Goal: Task Accomplishment & Management: Complete application form

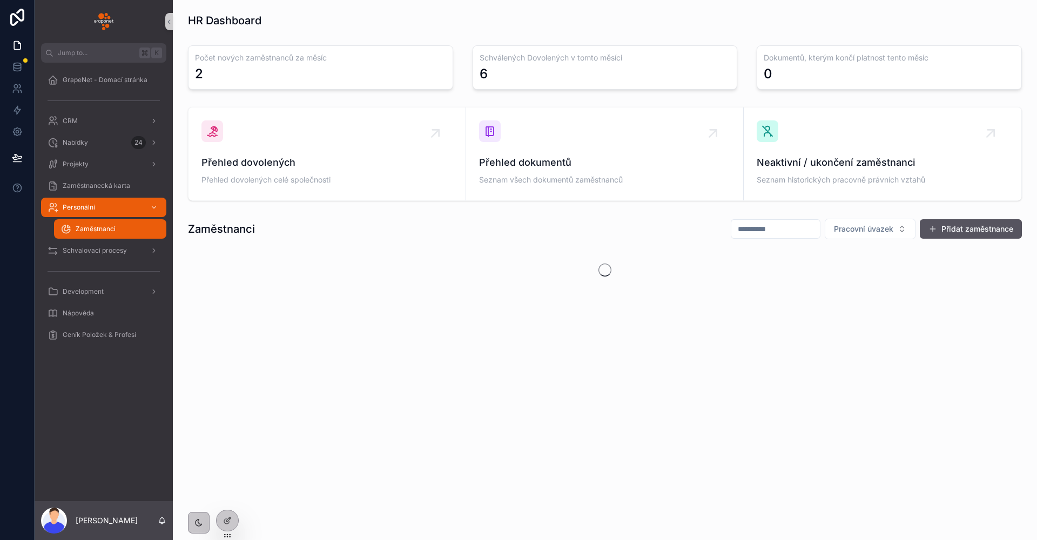
click at [342, 332] on div "HR Dashboard Počet nových zaměstnanců za měsíc 2 Schválených Dovolených v tomto…" at bounding box center [605, 183] width 864 height 367
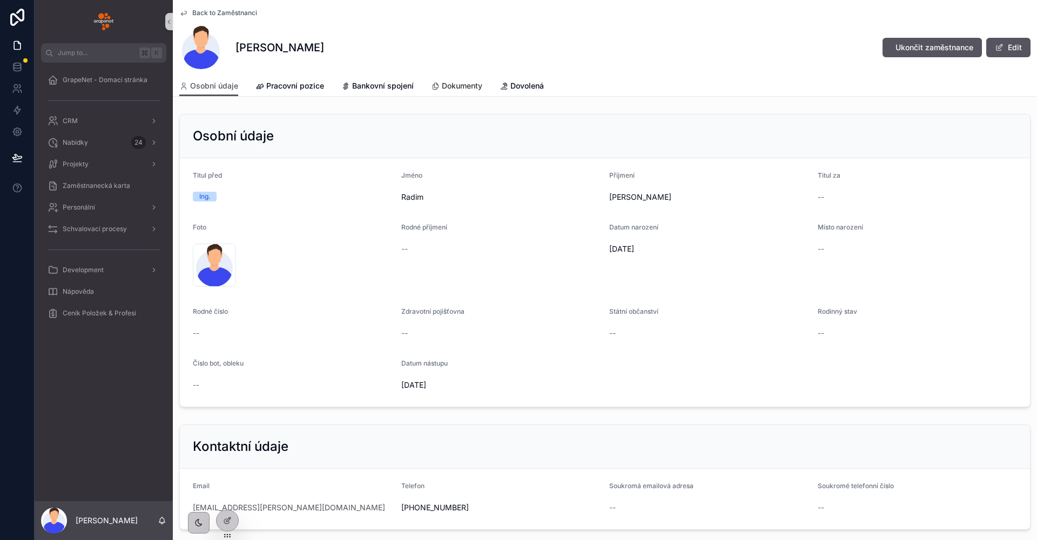
click at [456, 84] on span "Dokumenty" at bounding box center [462, 86] width 41 height 11
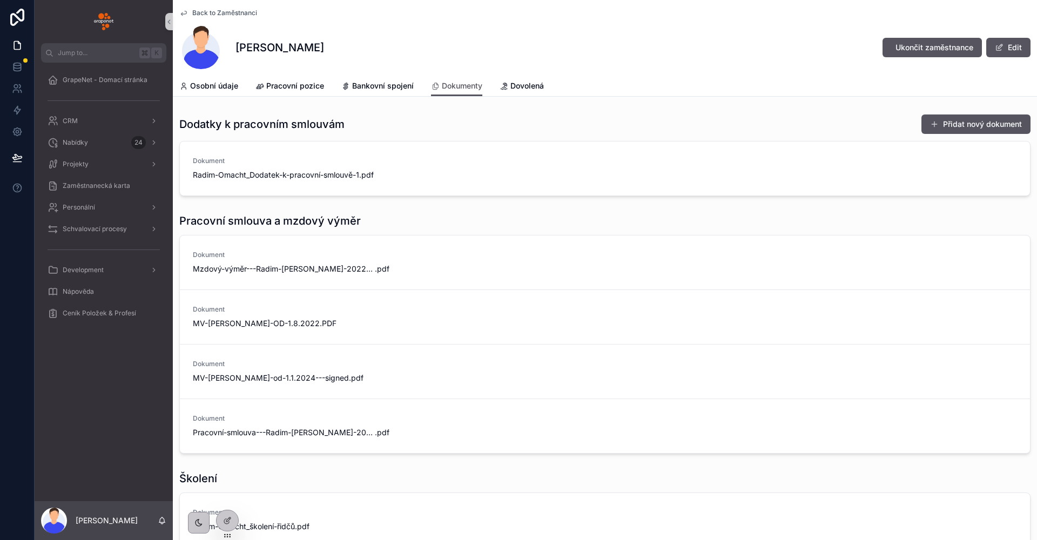
click at [972, 134] on div "Přidat nový dokument" at bounding box center [972, 124] width 118 height 21
click at [936, 132] on button "Přidat nový dokument" at bounding box center [976, 124] width 109 height 19
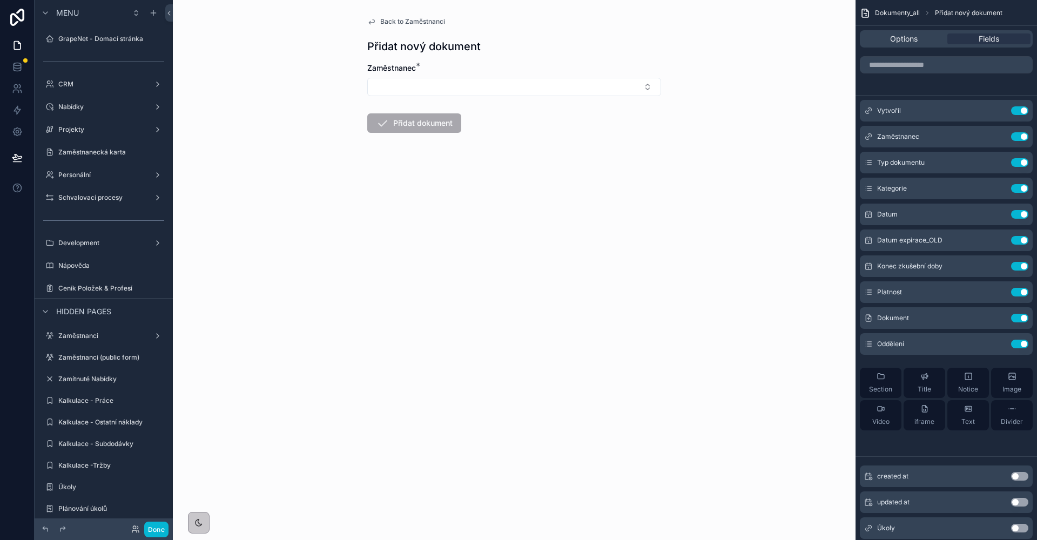
scroll to position [429, 0]
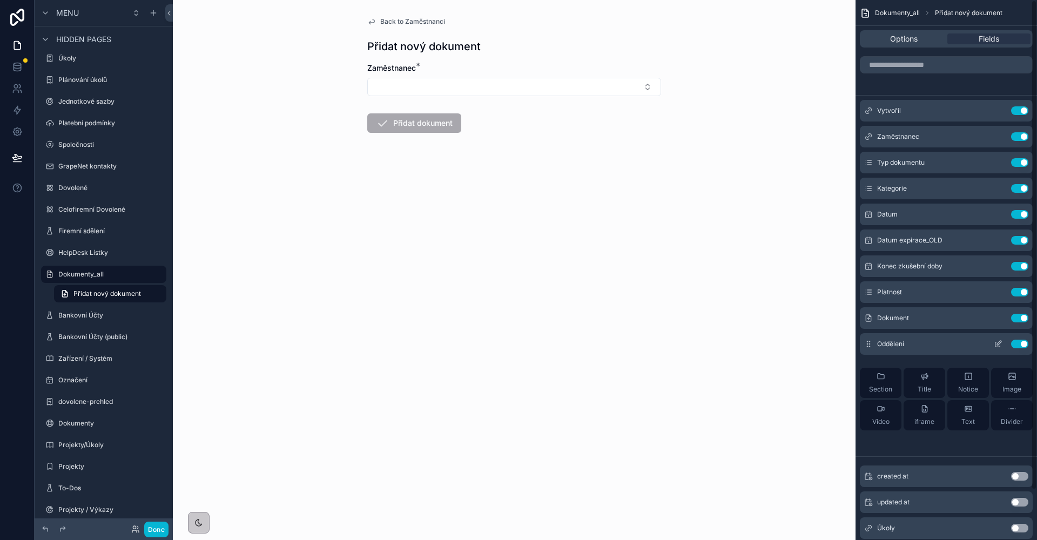
click at [1002, 346] on icon "scrollable content" at bounding box center [998, 344] width 9 height 9
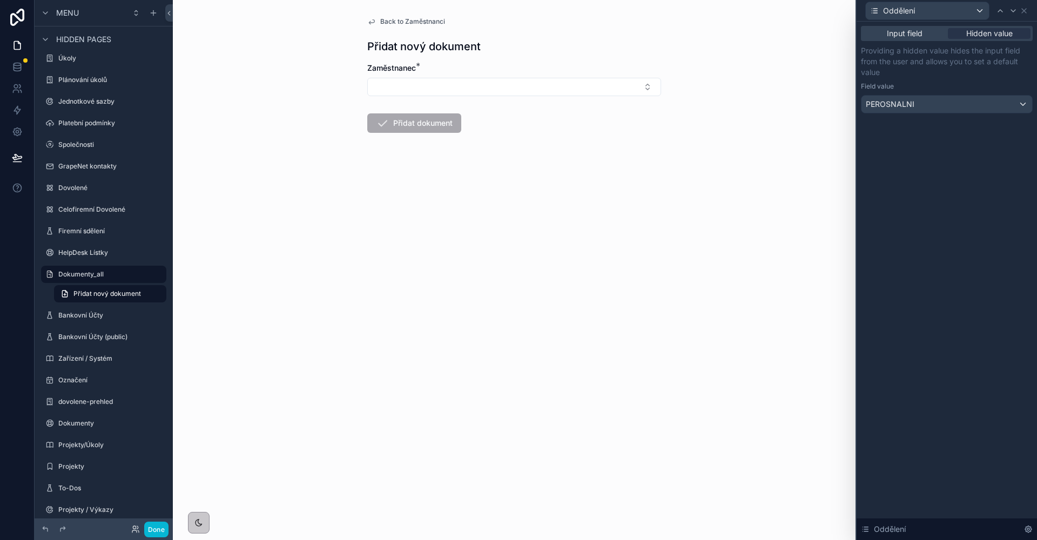
click at [407, 21] on span "Back to Zaměstnanci" at bounding box center [412, 21] width 65 height 9
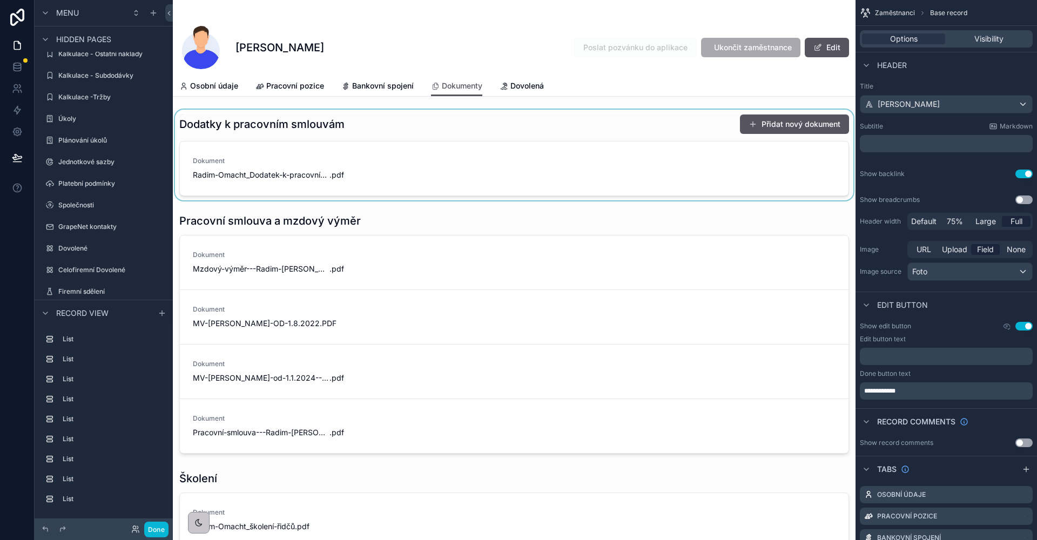
click at [804, 125] on div "scrollable content" at bounding box center [514, 155] width 683 height 91
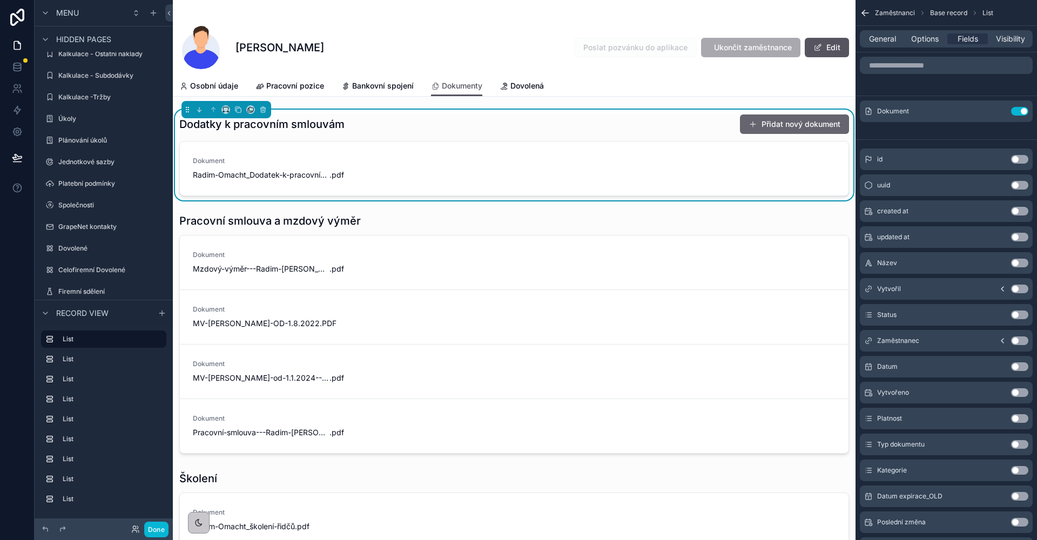
click at [774, 126] on button "Přidat nový dokument" at bounding box center [794, 124] width 109 height 19
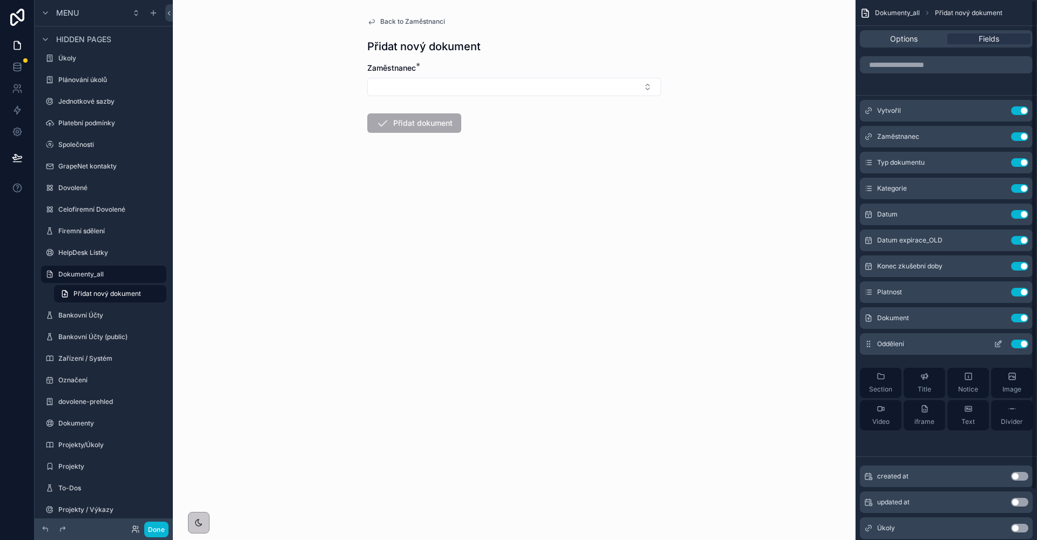
click at [998, 343] on icon "scrollable content" at bounding box center [999, 343] width 4 height 4
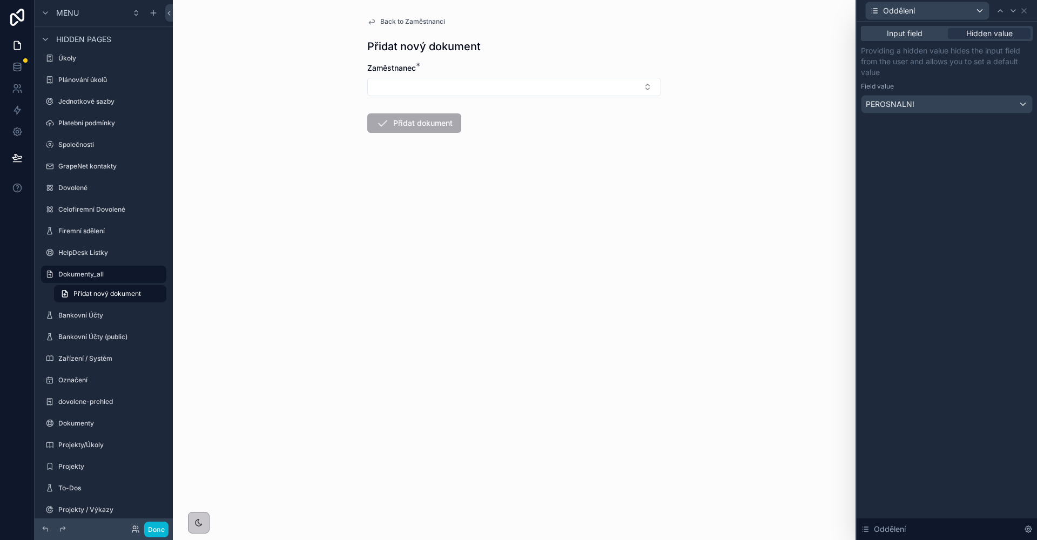
click at [941, 119] on div "Input field Hidden value Providing a hidden value hides the input field from th…" at bounding box center [947, 81] width 180 height 118
click at [941, 108] on div "PEROSNALNI" at bounding box center [947, 104] width 171 height 17
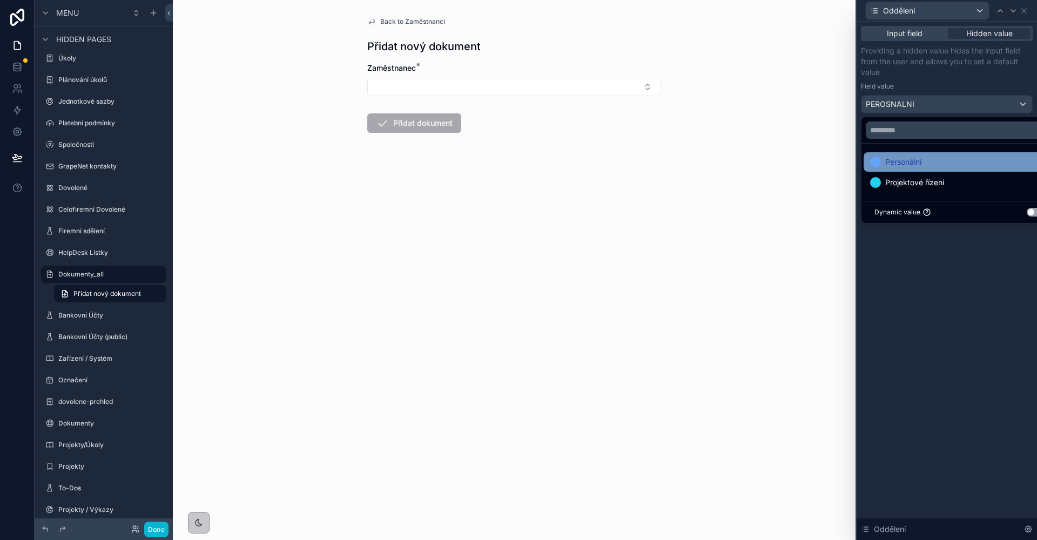
click at [922, 161] on span "Personální" at bounding box center [904, 162] width 36 height 13
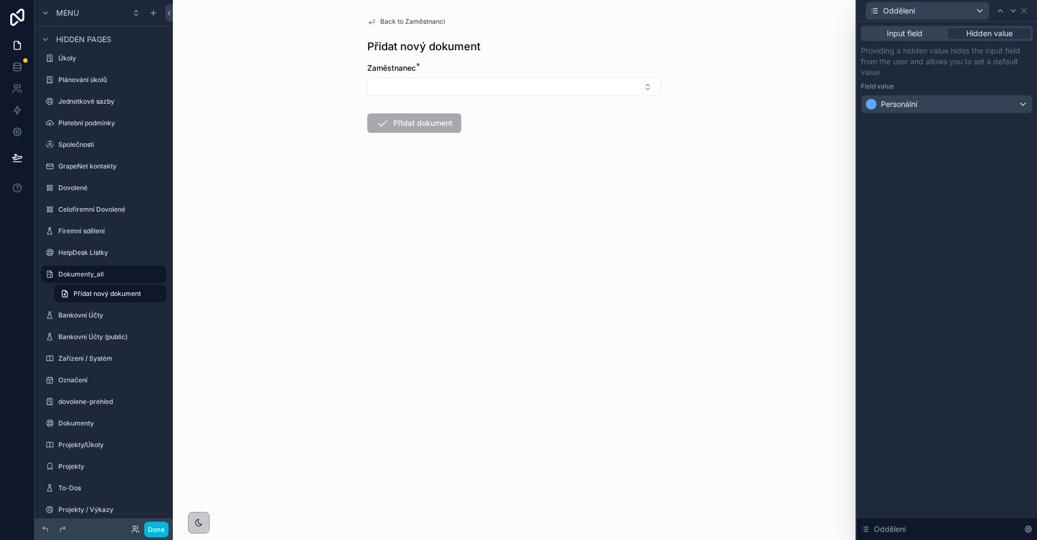
click at [931, 150] on div "Input field Hidden value Providing a hidden value hides the input field from th…" at bounding box center [947, 281] width 180 height 519
click at [162, 535] on button "Done" at bounding box center [156, 530] width 24 height 16
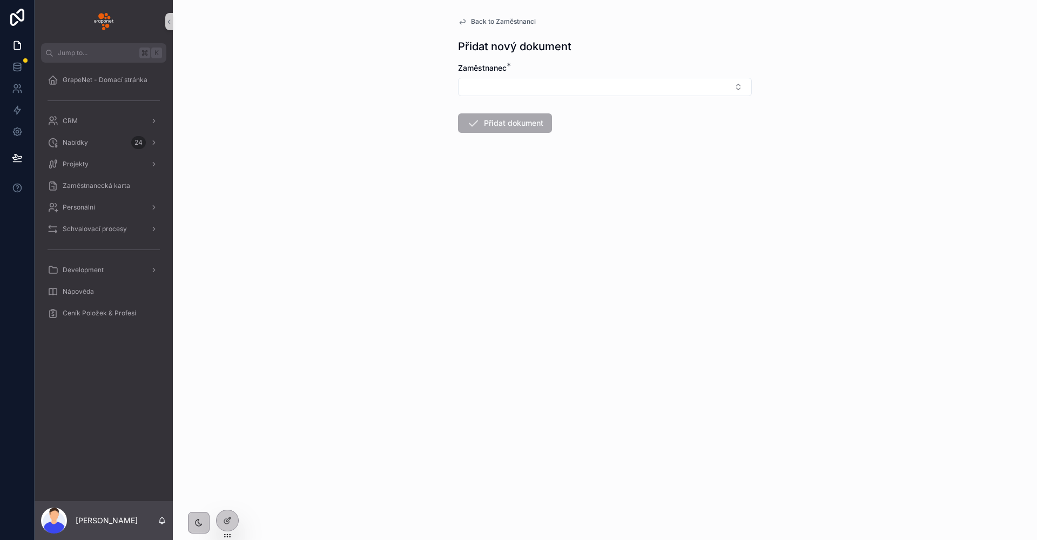
click at [510, 12] on div "Back to Zaměstnanci Přidat nový dokument Zaměstnanec * Přidat dokument" at bounding box center [605, 101] width 311 height 202
click at [508, 19] on span "Back to Zaměstnanci" at bounding box center [503, 21] width 65 height 9
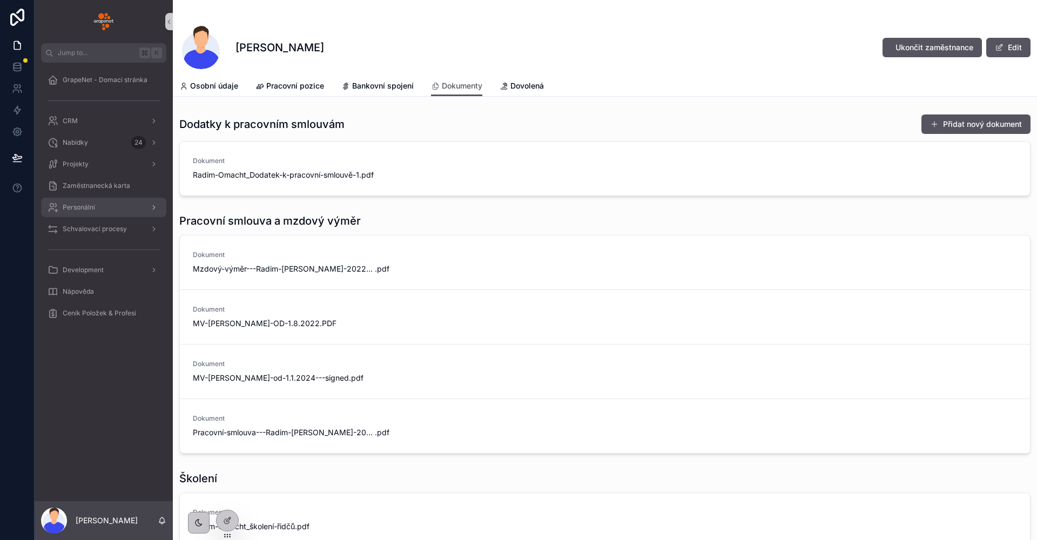
click at [86, 207] on span "Personální" at bounding box center [79, 207] width 32 height 9
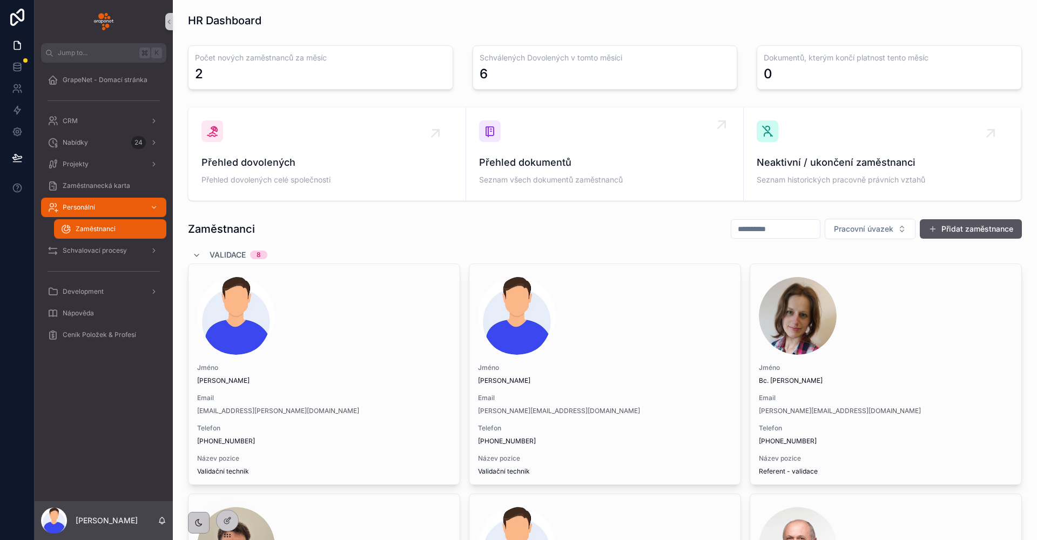
click at [575, 139] on div "Přehled dokumentů Seznam všech dokumentů zaměstnanců" at bounding box center [604, 153] width 251 height 67
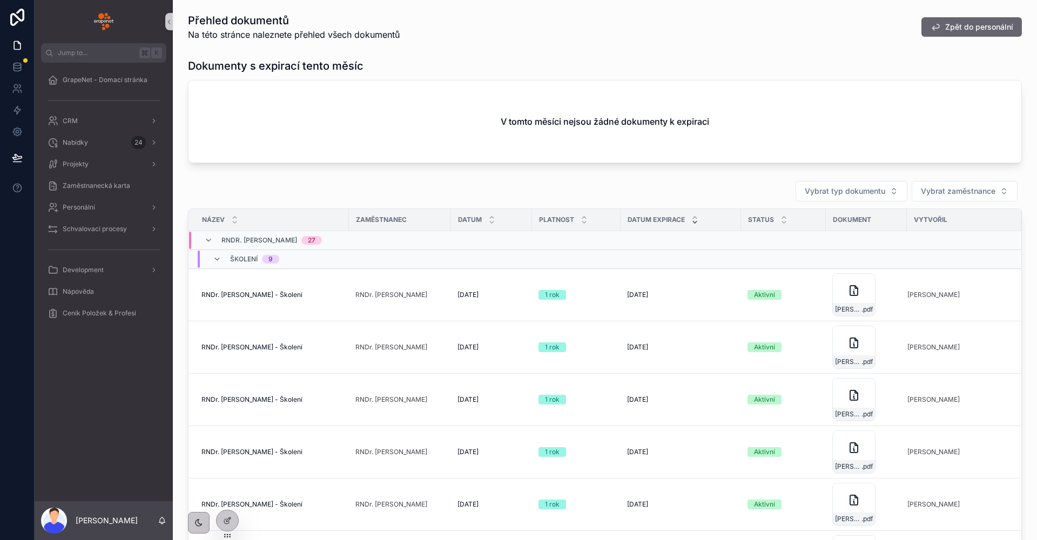
click at [967, 24] on span "Zpět do personální" at bounding box center [979, 27] width 68 height 11
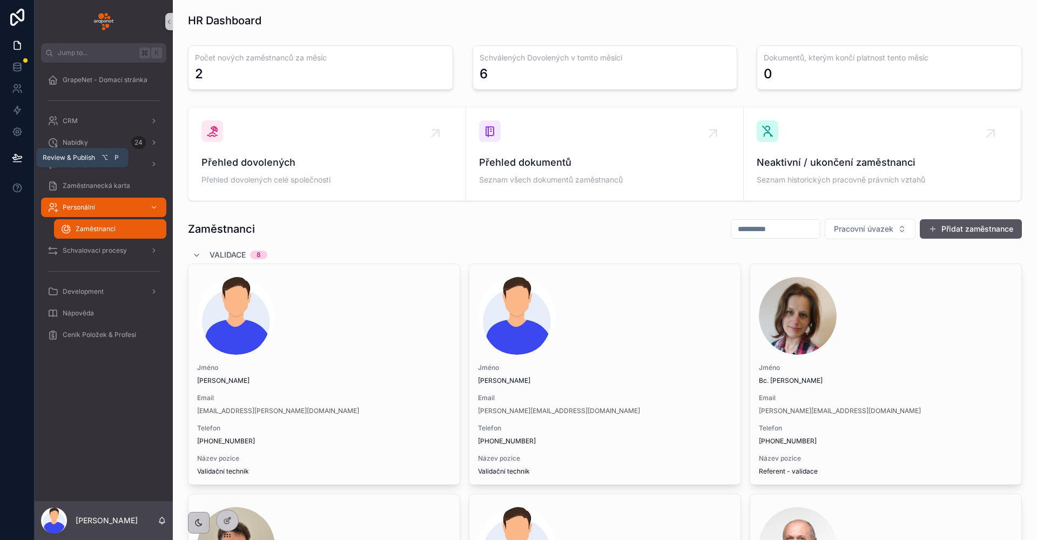
click at [14, 158] on icon at bounding box center [17, 157] width 11 height 11
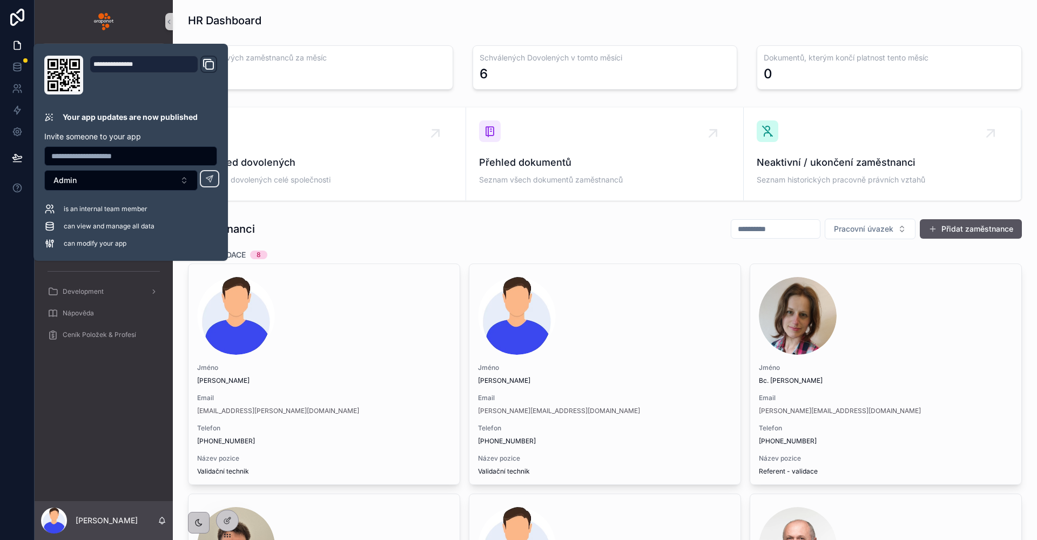
drag, startPoint x: 294, startPoint y: 218, endPoint x: 294, endPoint y: 211, distance: 7.0
